Goal: Task Accomplishment & Management: Use online tool/utility

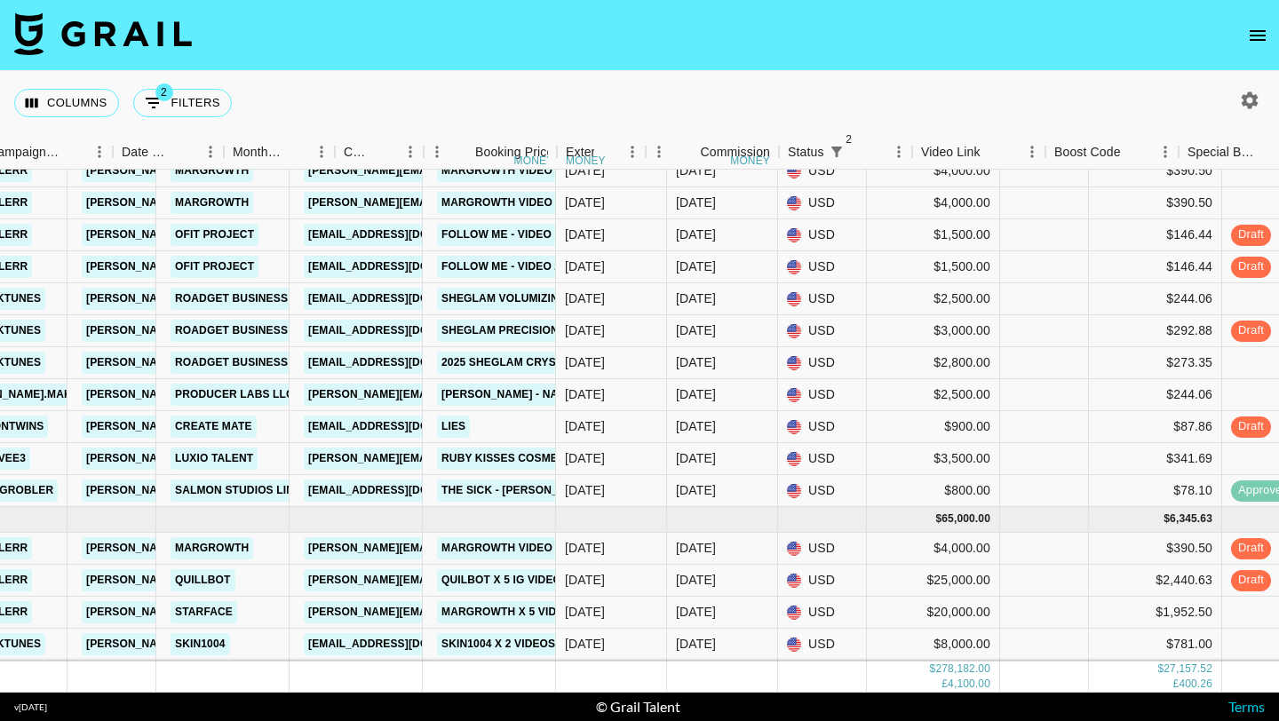
scroll to position [2565, 0]
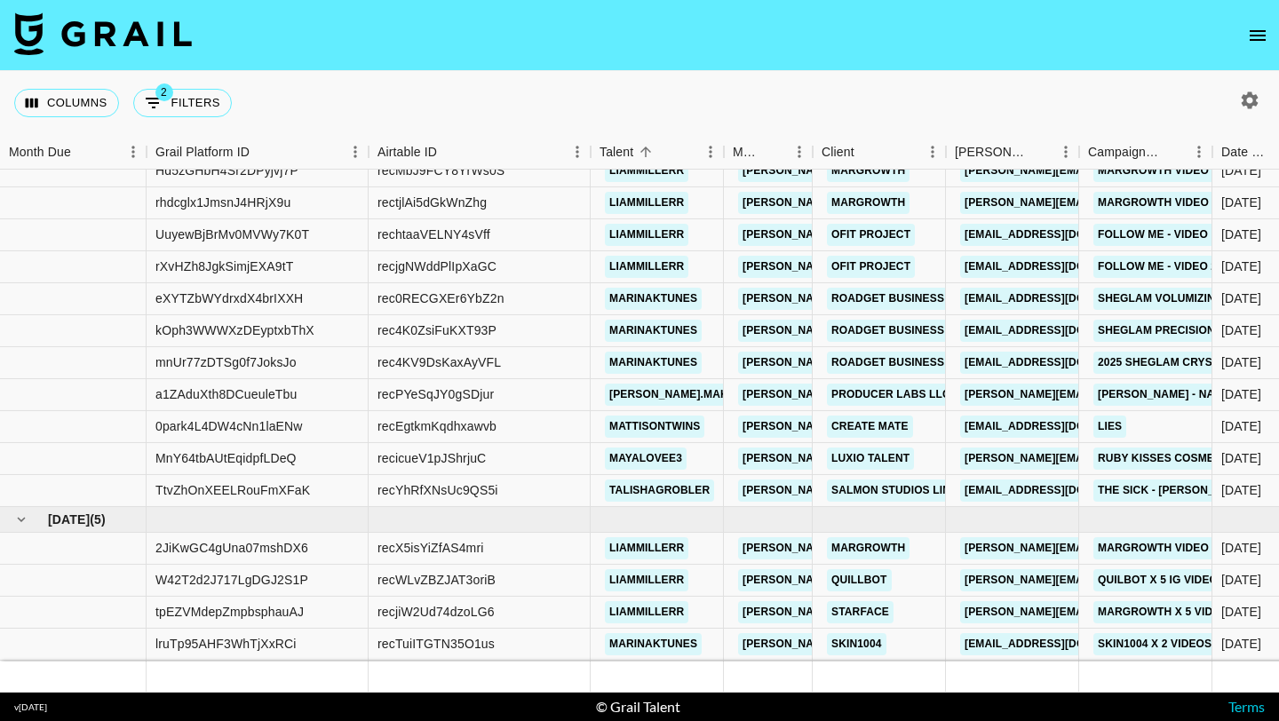
click at [1252, 97] on icon "button" at bounding box center [1250, 99] width 17 height 17
select select "[DATE]"
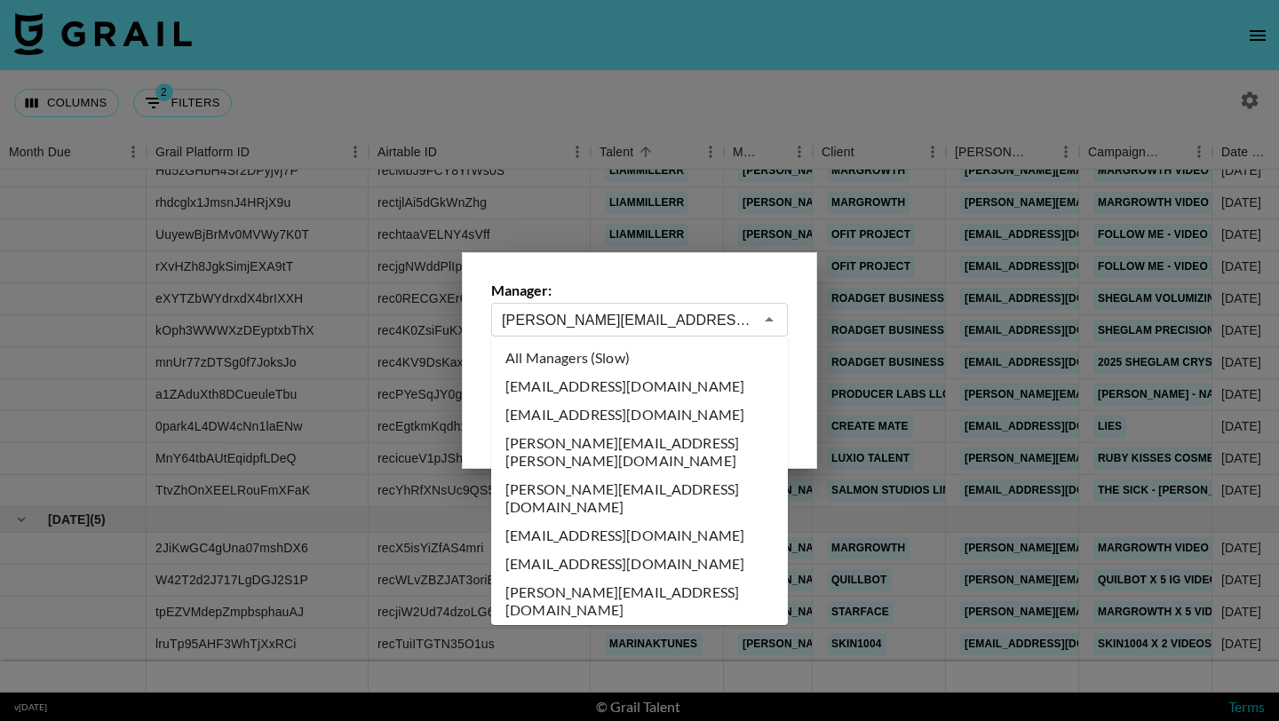
click at [576, 316] on input "[PERSON_NAME][EMAIL_ADDRESS][DOMAIN_NAME]" at bounding box center [627, 320] width 251 height 20
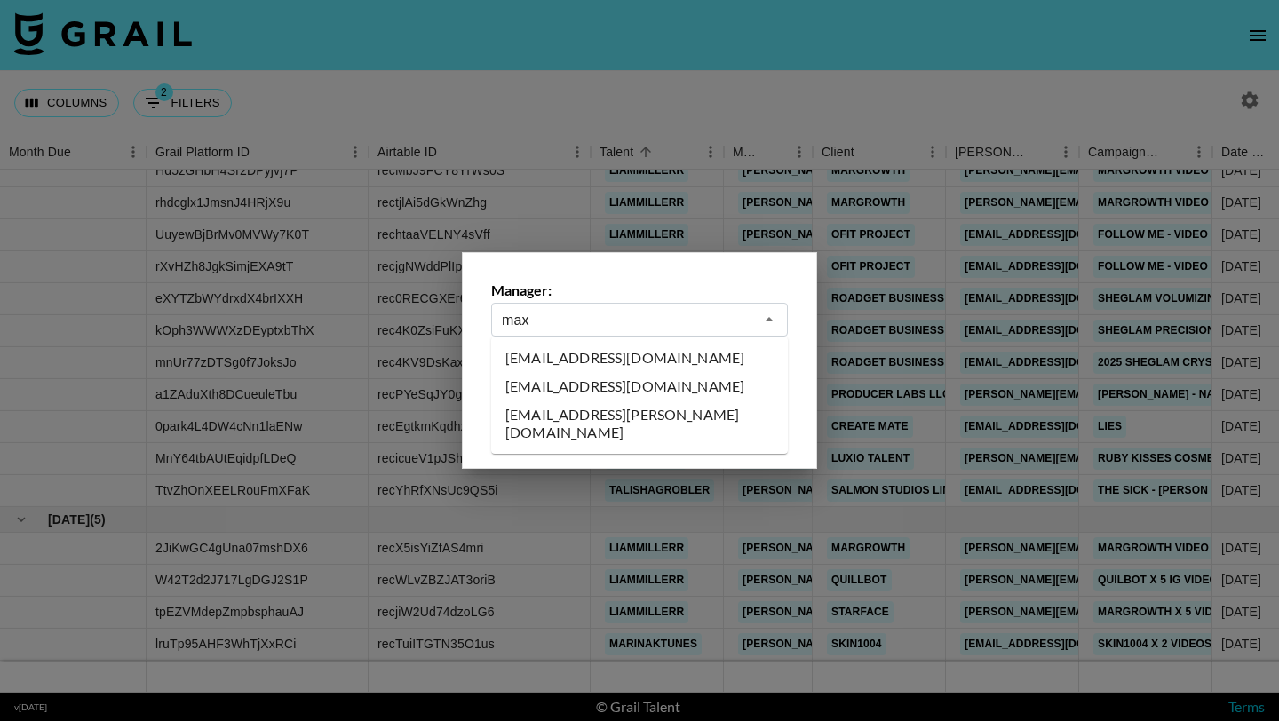
scroll to position [0, 0]
click at [572, 348] on li "[EMAIL_ADDRESS][DOMAIN_NAME]" at bounding box center [639, 358] width 297 height 28
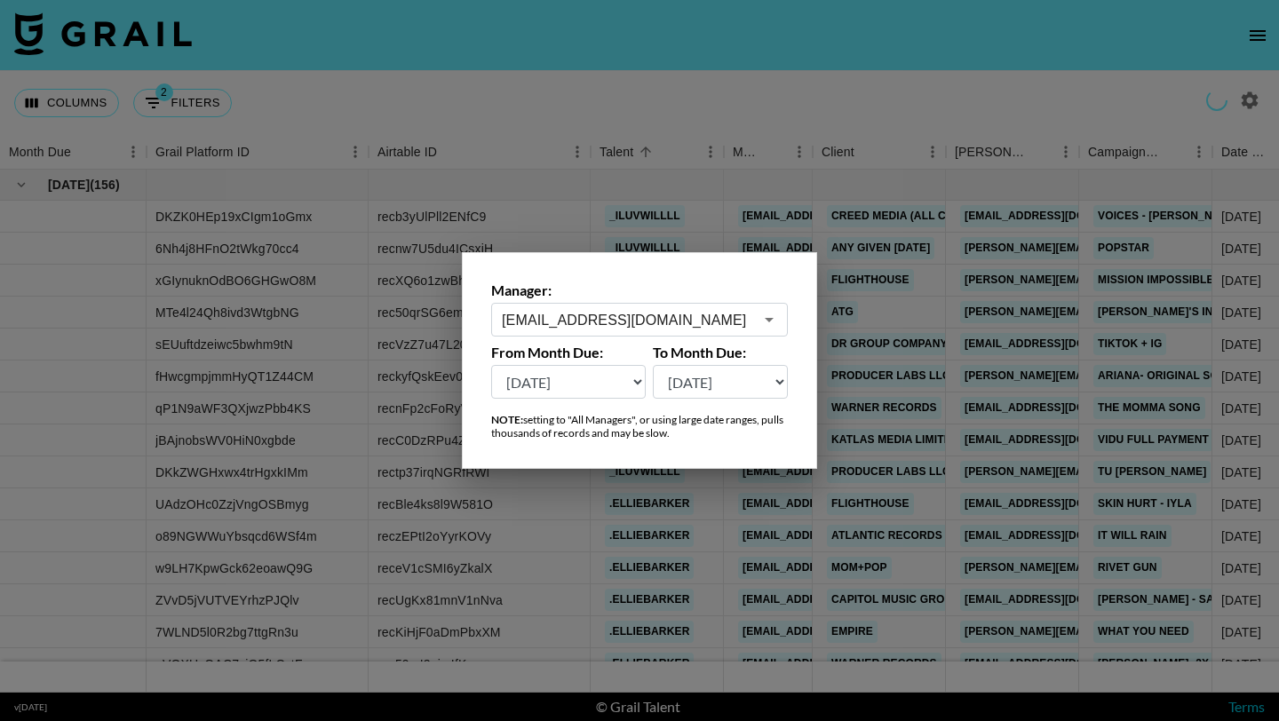
type input "[EMAIL_ADDRESS][DOMAIN_NAME]"
click at [711, 108] on div at bounding box center [639, 360] width 1279 height 721
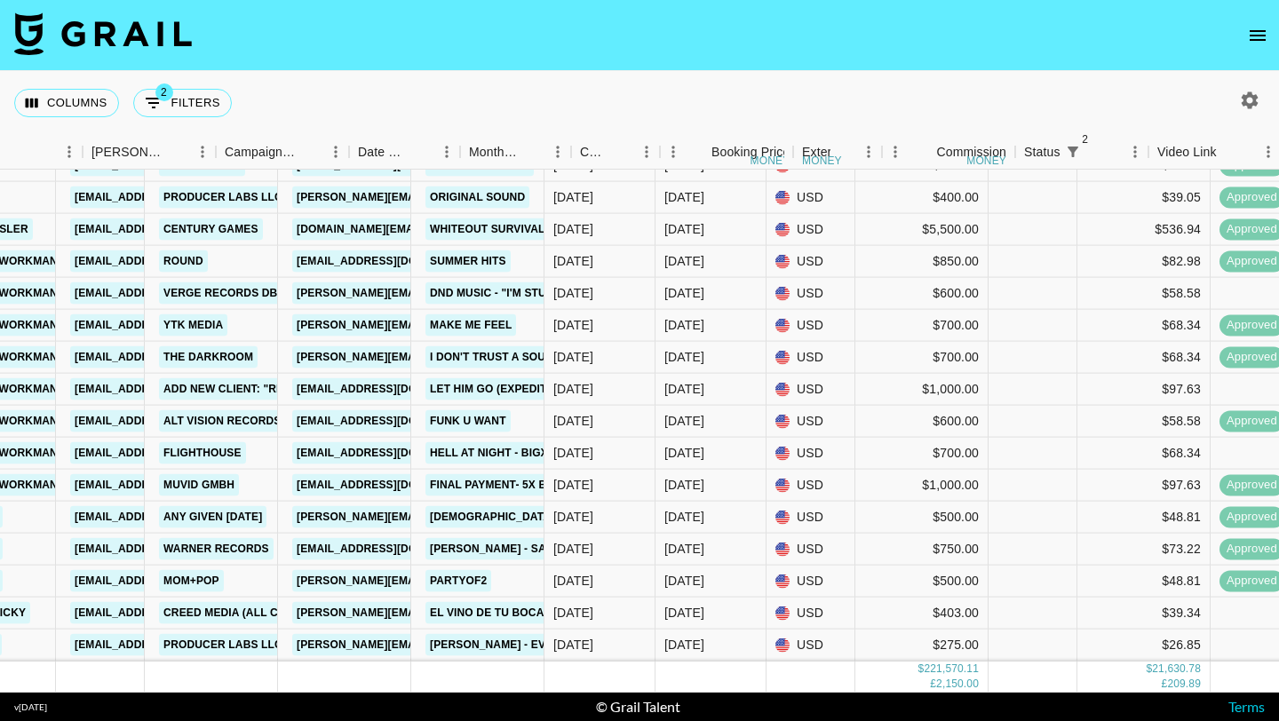
scroll to position [13182, 863]
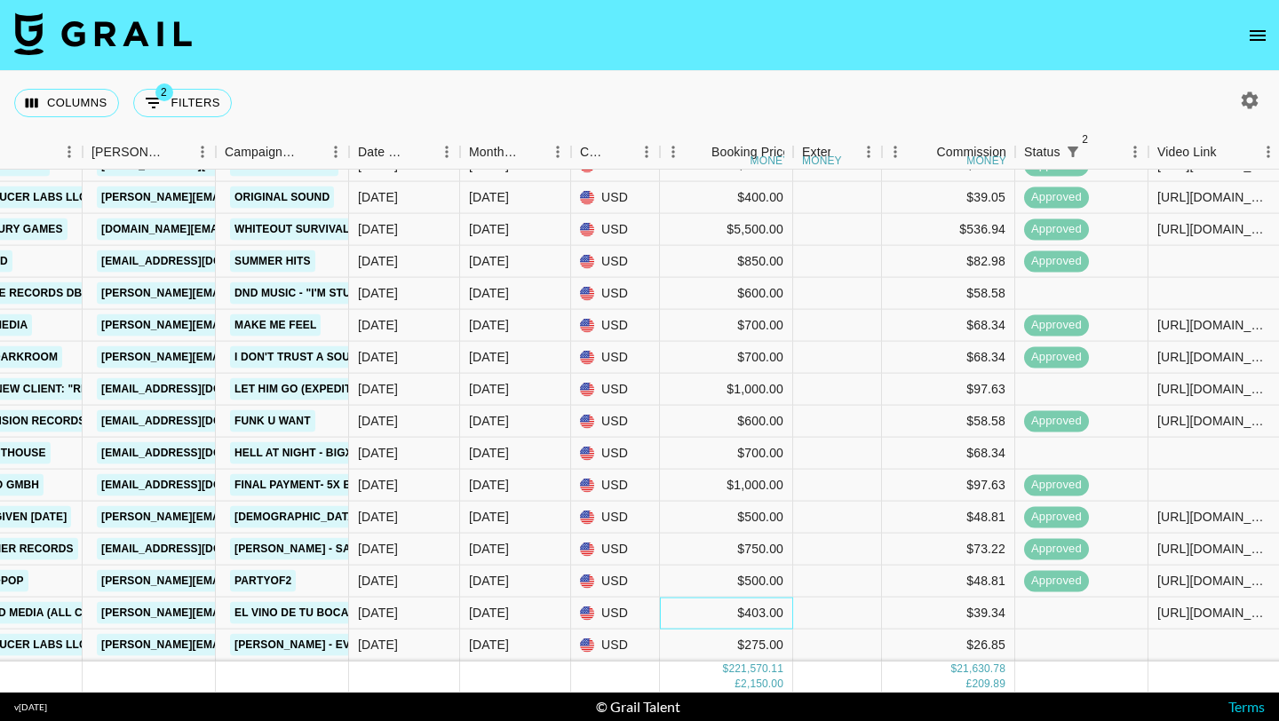
click at [767, 623] on div "$403.00" at bounding box center [726, 614] width 133 height 32
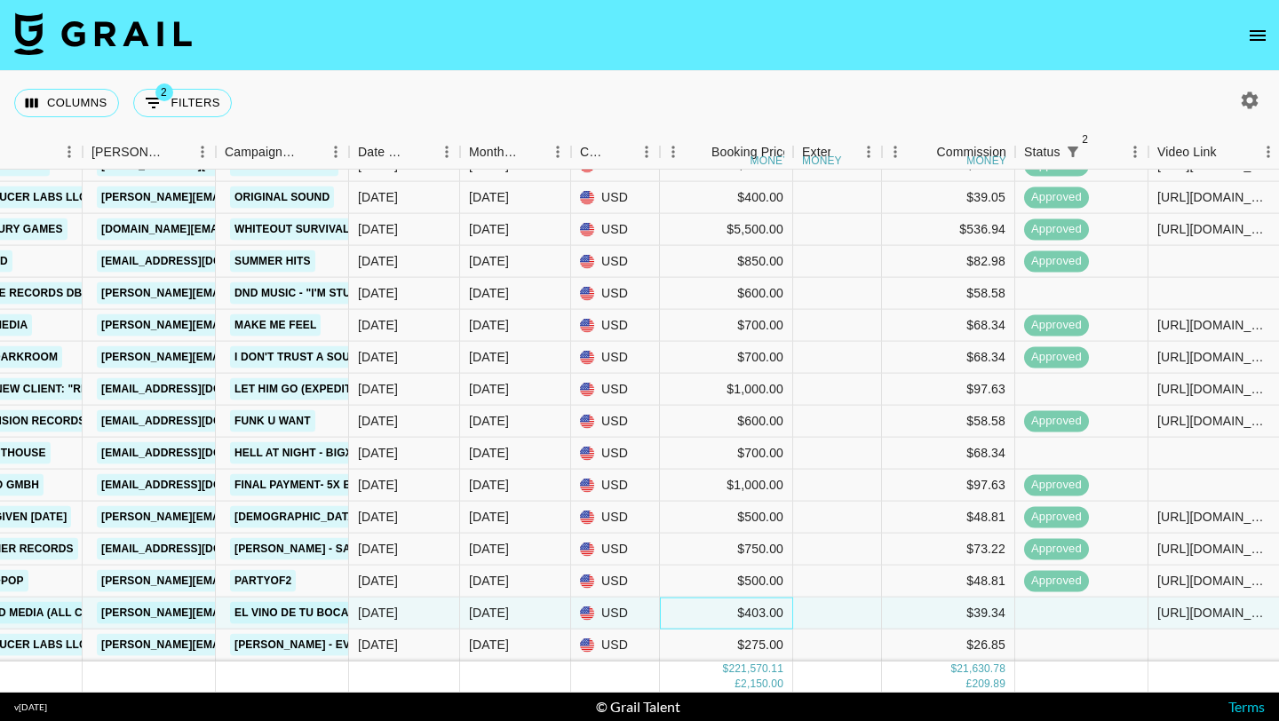
click at [767, 623] on div "$403.00" at bounding box center [726, 614] width 133 height 32
type input "403.75"
click at [965, 535] on div "$73.22" at bounding box center [948, 550] width 133 height 32
